Goal: Register for event/course

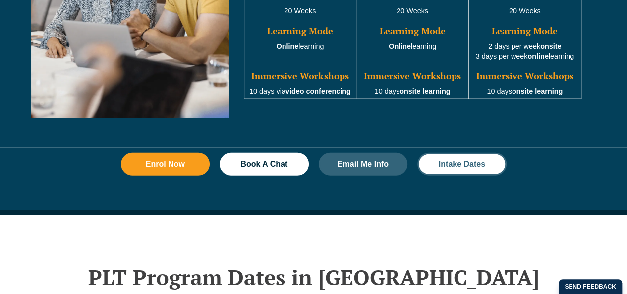
click at [451, 160] on span "Intake Dates" at bounding box center [462, 164] width 47 height 8
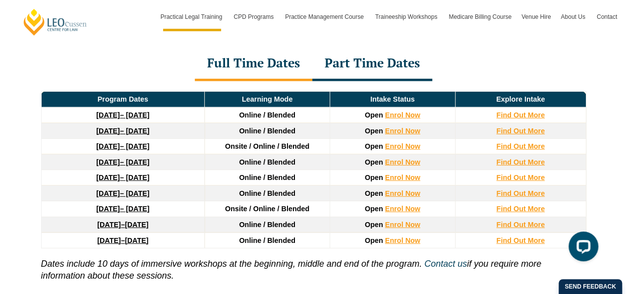
scroll to position [1346, 0]
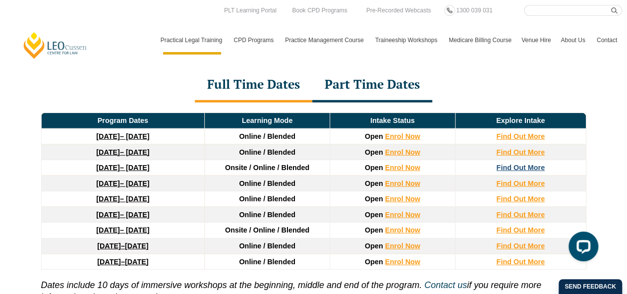
click at [514, 164] on strong "Find Out More" at bounding box center [520, 168] width 49 height 8
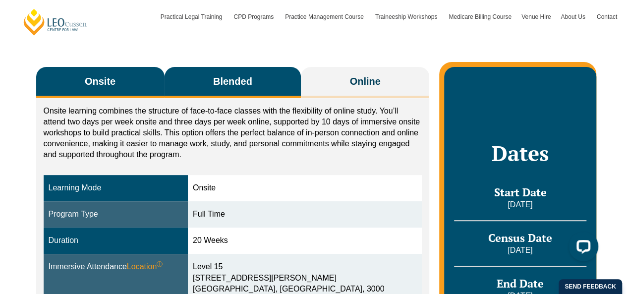
scroll to position [157, 0]
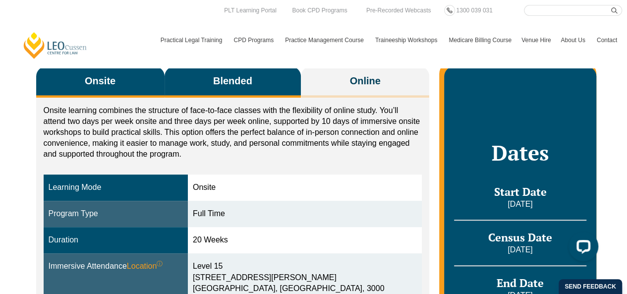
click at [222, 88] on button "Blended" at bounding box center [233, 81] width 137 height 31
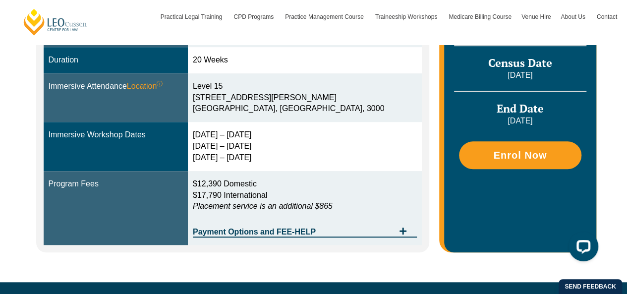
scroll to position [326, 0]
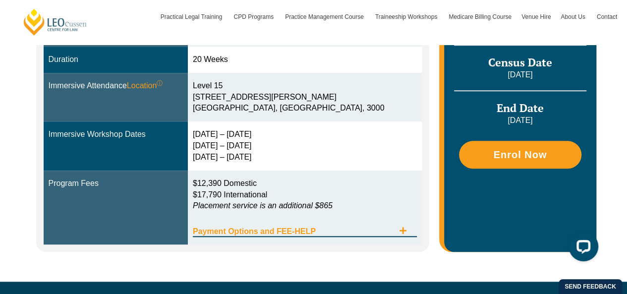
click at [413, 232] on div "Payment Options and FEE-HELP" at bounding box center [305, 227] width 224 height 20
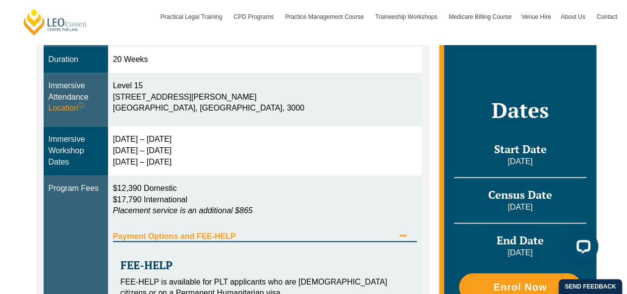
click at [400, 235] on icon "Tabs. Open items with Enter or Space, close with Escape and navigate using the …" at bounding box center [402, 235] width 7 height 1
